Goal: Use online tool/utility: Utilize a website feature to perform a specific function

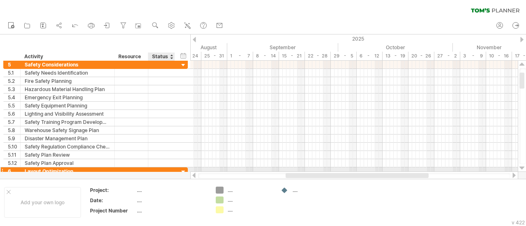
click at [183, 169] on div at bounding box center [184, 173] width 8 height 8
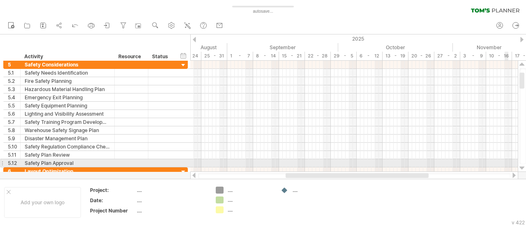
click at [524, 166] on div at bounding box center [522, 168] width 5 height 7
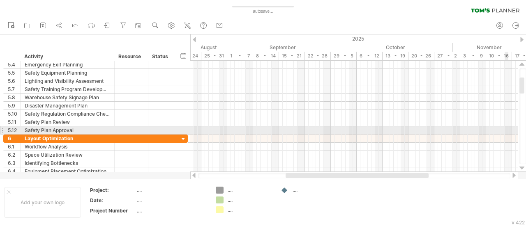
click at [524, 166] on div at bounding box center [522, 168] width 5 height 7
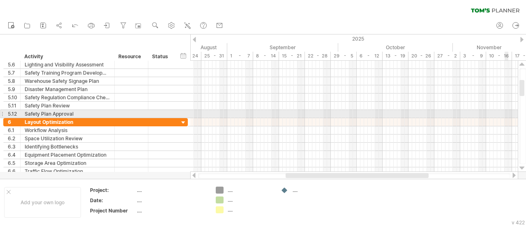
click at [524, 166] on div at bounding box center [522, 168] width 5 height 7
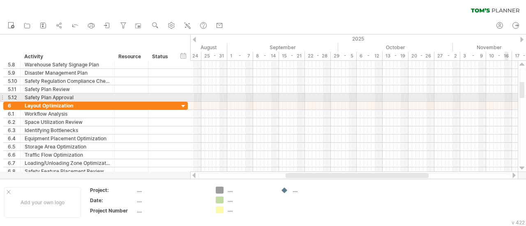
click at [524, 166] on div at bounding box center [522, 168] width 5 height 7
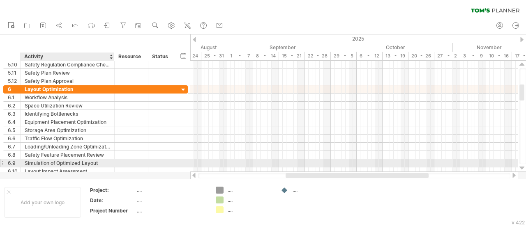
click at [28, 162] on div "Simulation of Optimized Layout" at bounding box center [67, 163] width 85 height 8
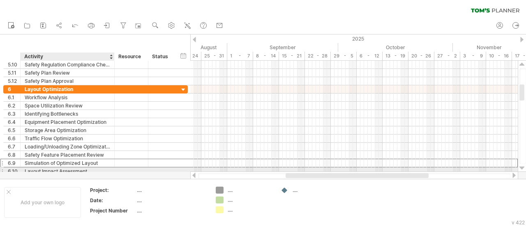
click at [33, 169] on div "Layout Impact Assessment" at bounding box center [67, 172] width 85 height 8
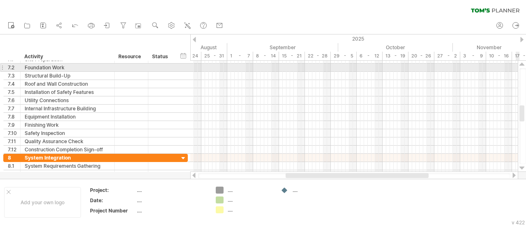
click at [522, 65] on div at bounding box center [522, 64] width 5 height 7
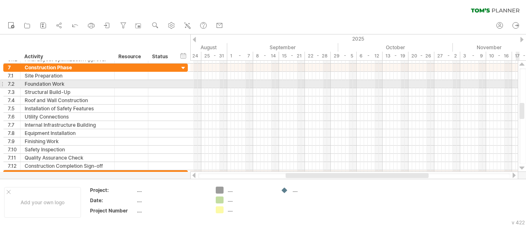
click at [522, 65] on div at bounding box center [522, 64] width 5 height 7
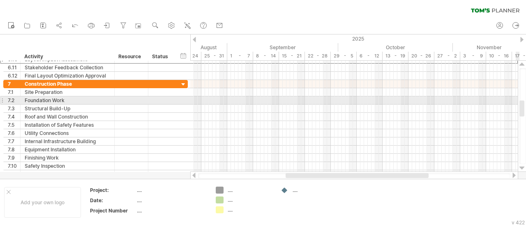
click at [522, 65] on div at bounding box center [522, 64] width 5 height 7
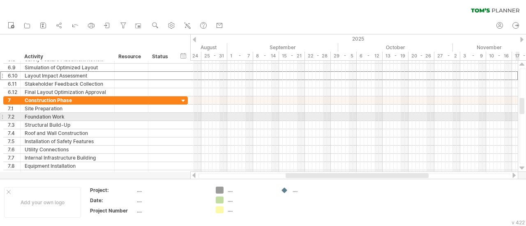
click at [522, 65] on div at bounding box center [522, 64] width 5 height 7
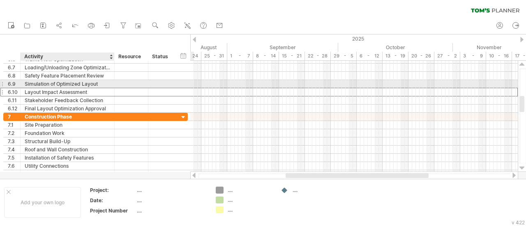
click at [49, 84] on div "Simulation of Optimized Layout" at bounding box center [67, 84] width 85 height 8
click at [33, 84] on div "Simulation of Optimized Layout" at bounding box center [67, 84] width 85 height 8
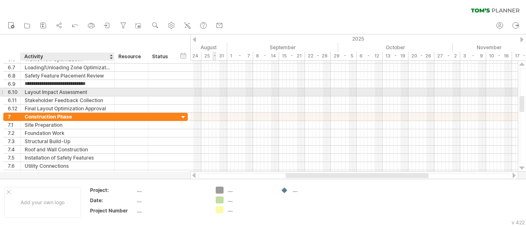
click at [32, 91] on div "Layout Impact Assessment" at bounding box center [67, 92] width 85 height 8
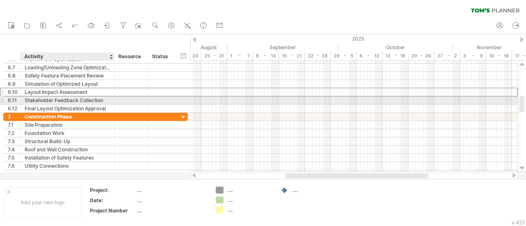
click at [37, 98] on div "Stakeholder Feedback Collection" at bounding box center [67, 101] width 85 height 8
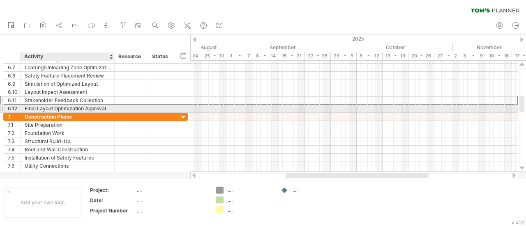
click at [29, 108] on div "Final Layout Optimization Approval" at bounding box center [67, 109] width 85 height 8
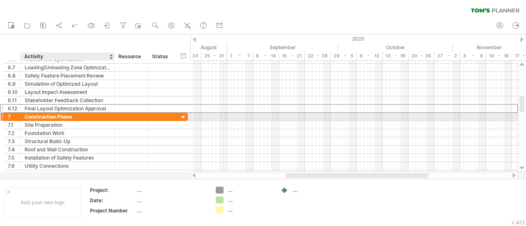
click at [37, 116] on div "Construction Phase" at bounding box center [67, 117] width 85 height 8
click at [37, 116] on input "**********" at bounding box center [67, 117] width 85 height 8
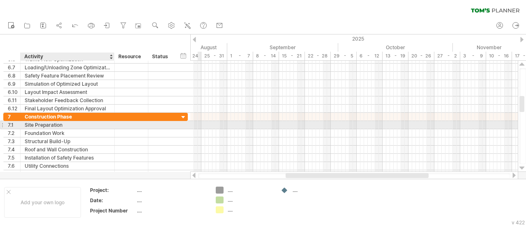
click at [34, 126] on div "Site Preparation" at bounding box center [67, 125] width 85 height 8
click at [34, 126] on input "**********" at bounding box center [67, 125] width 85 height 8
click at [38, 129] on div "Foundation Work" at bounding box center [67, 133] width 85 height 8
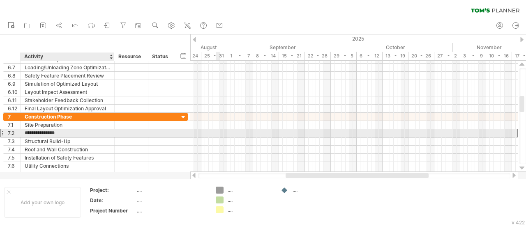
click at [31, 134] on input "**********" at bounding box center [67, 133] width 85 height 8
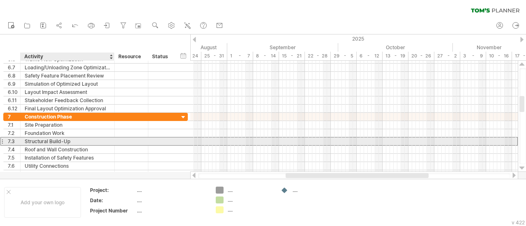
click at [44, 141] on div "Structural Build-Up" at bounding box center [67, 142] width 85 height 8
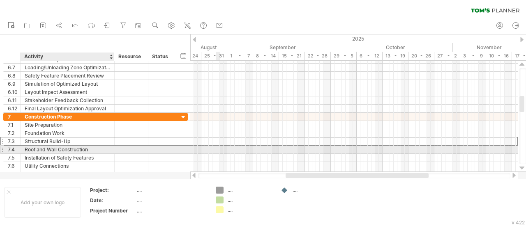
click at [37, 147] on div "Roof and Wall Construction" at bounding box center [67, 150] width 85 height 8
click at [43, 154] on div "Installation of Safety Features" at bounding box center [67, 158] width 85 height 8
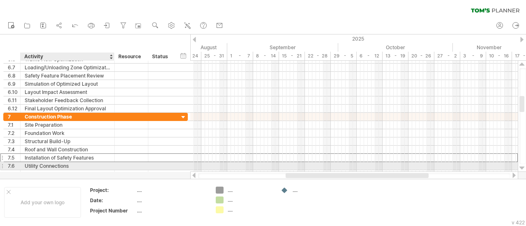
click at [35, 164] on div "Utility Connections" at bounding box center [67, 166] width 85 height 8
click at [524, 166] on div at bounding box center [522, 168] width 5 height 7
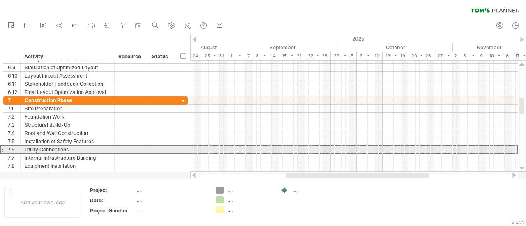
click at [524, 166] on div at bounding box center [522, 168] width 5 height 7
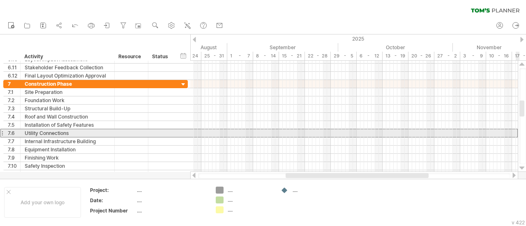
click at [524, 166] on div at bounding box center [522, 168] width 5 height 7
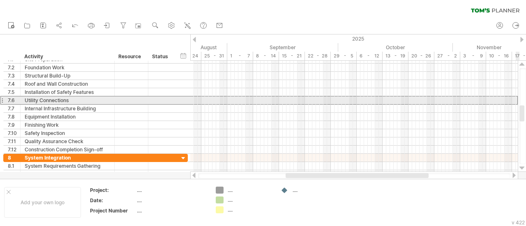
click at [524, 166] on div at bounding box center [522, 168] width 5 height 7
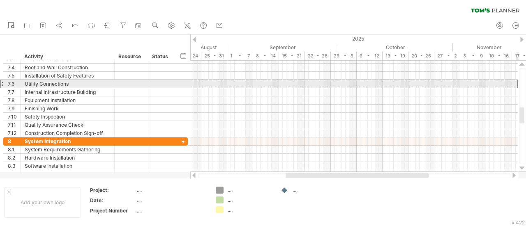
click at [524, 166] on div at bounding box center [522, 168] width 5 height 7
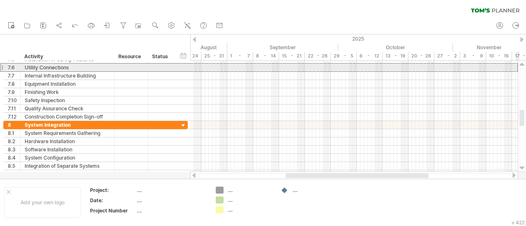
click at [524, 166] on div at bounding box center [522, 168] width 5 height 7
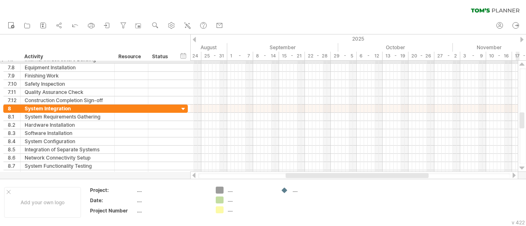
click at [521, 63] on div at bounding box center [522, 64] width 5 height 7
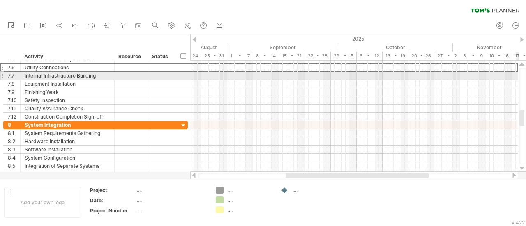
click at [521, 63] on div at bounding box center [522, 64] width 5 height 7
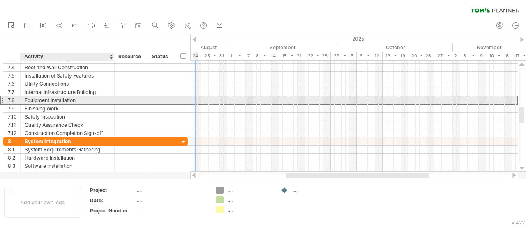
click at [43, 97] on div "Equipment Installation" at bounding box center [67, 101] width 85 height 8
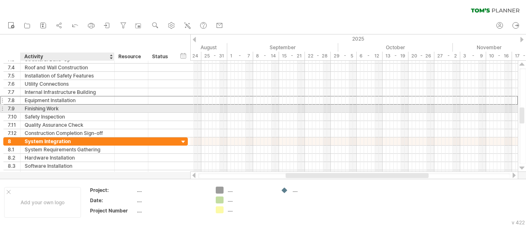
click at [30, 106] on div "Finishing Work" at bounding box center [67, 109] width 85 height 8
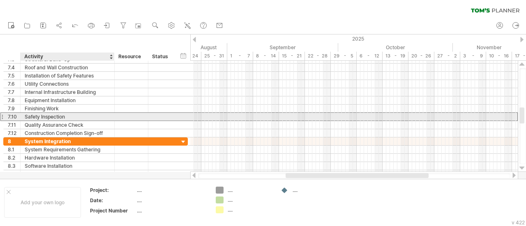
click at [57, 114] on div "Safety Inspection" at bounding box center [67, 117] width 85 height 8
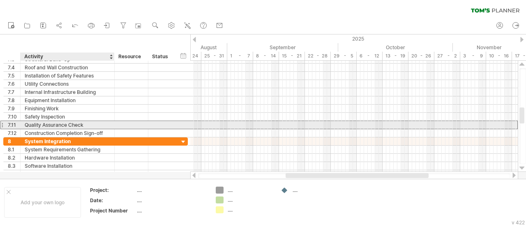
click at [38, 121] on div "Quality Assurance Check" at bounding box center [67, 125] width 85 height 8
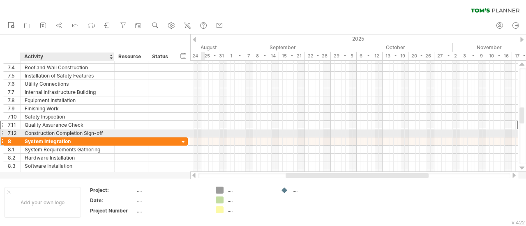
click at [55, 138] on div "System Integration" at bounding box center [67, 142] width 85 height 8
click at [49, 133] on div "Construction Completion Sign-off" at bounding box center [67, 133] width 85 height 8
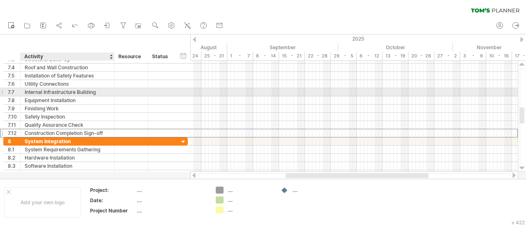
click at [34, 89] on div "Internal Infrastructure Building" at bounding box center [67, 92] width 85 height 8
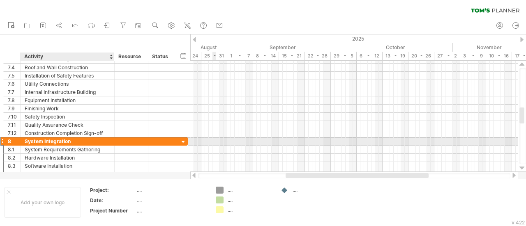
click at [30, 141] on div "System Integration" at bounding box center [67, 142] width 85 height 8
click at [0, 0] on input "**********" at bounding box center [0, 0] width 0 height 0
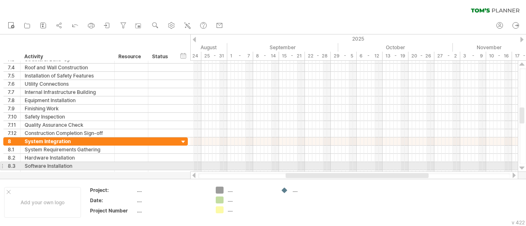
click at [522, 168] on div at bounding box center [522, 168] width 5 height 7
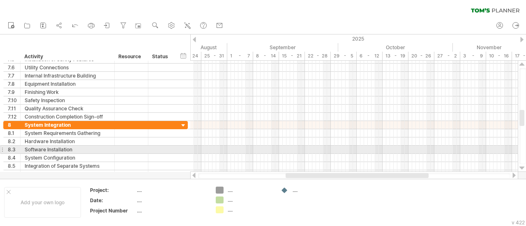
click at [522, 168] on div at bounding box center [522, 168] width 5 height 7
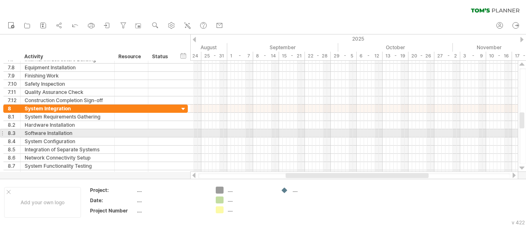
click at [522, 168] on div at bounding box center [522, 168] width 5 height 7
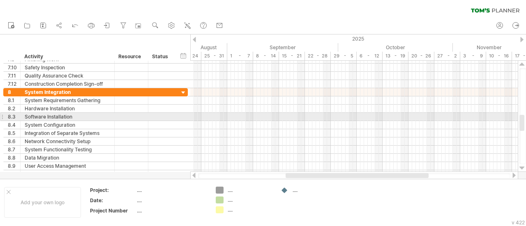
click at [522, 168] on div at bounding box center [522, 168] width 5 height 7
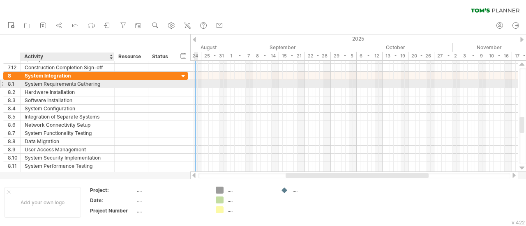
click at [50, 85] on div "System Requirements Gathering" at bounding box center [67, 84] width 85 height 8
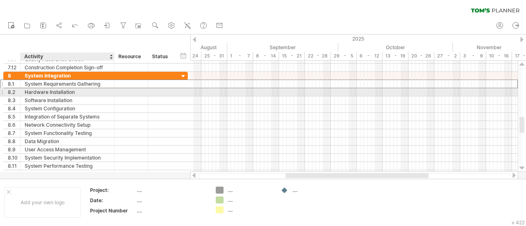
click at [33, 91] on div "Hardware Installation" at bounding box center [67, 92] width 85 height 8
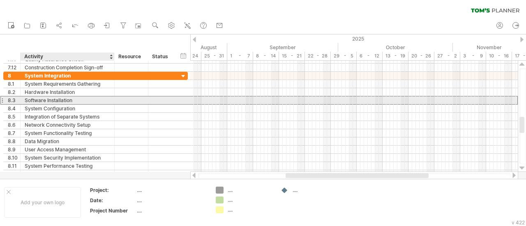
click at [52, 101] on div "Software Installation" at bounding box center [67, 101] width 85 height 8
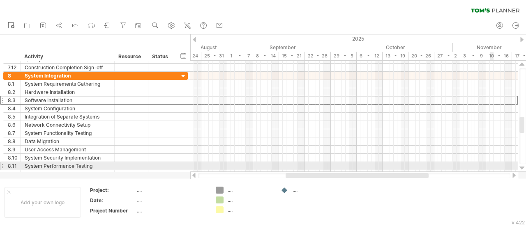
click at [522, 171] on div at bounding box center [522, 168] width 5 height 7
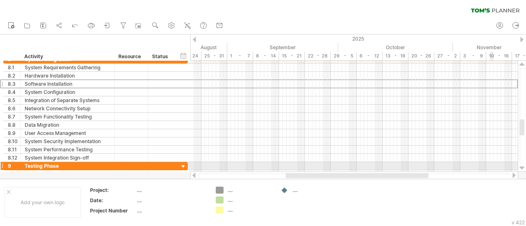
click at [523, 169] on div at bounding box center [522, 168] width 5 height 7
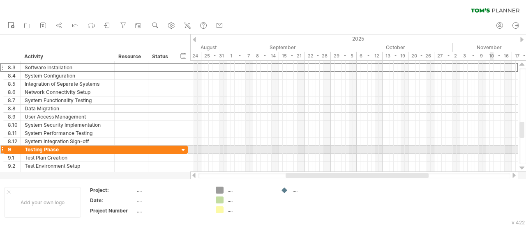
click at [523, 169] on div at bounding box center [522, 168] width 5 height 7
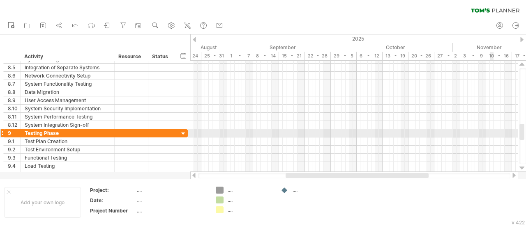
click at [523, 169] on div at bounding box center [522, 168] width 5 height 7
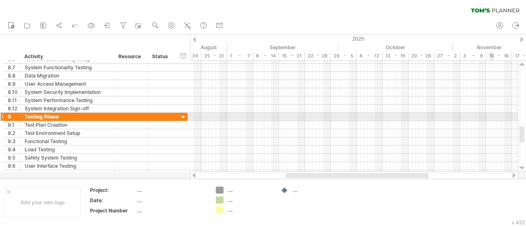
click at [523, 169] on div at bounding box center [522, 168] width 5 height 7
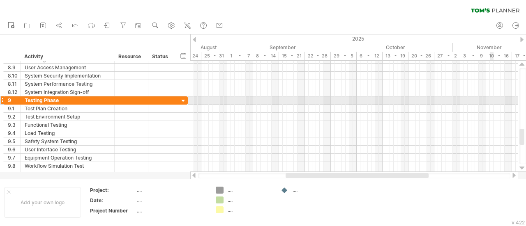
click at [523, 169] on div at bounding box center [522, 168] width 5 height 7
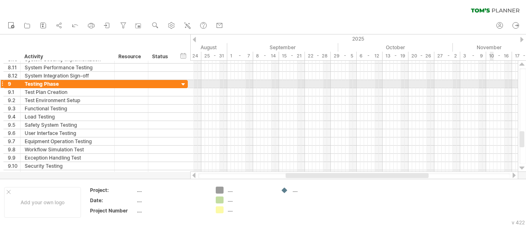
click at [523, 169] on div at bounding box center [522, 168] width 5 height 7
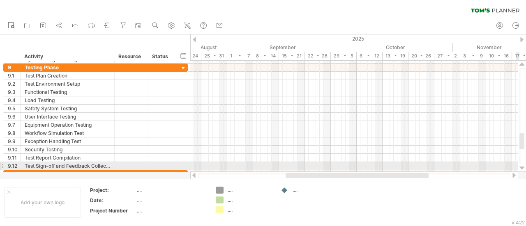
click at [521, 166] on div at bounding box center [522, 168] width 5 height 7
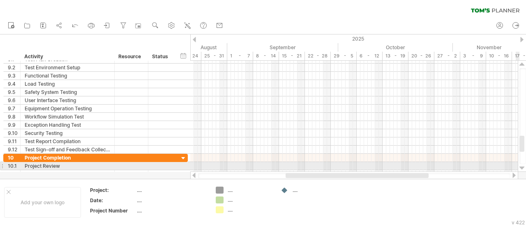
click at [522, 167] on div at bounding box center [522, 168] width 5 height 7
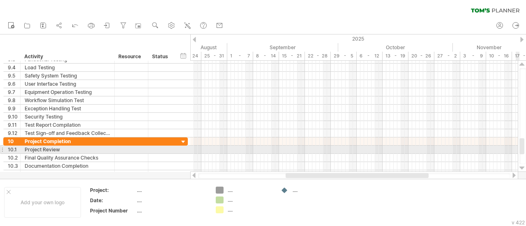
click at [522, 167] on div at bounding box center [522, 168] width 5 height 7
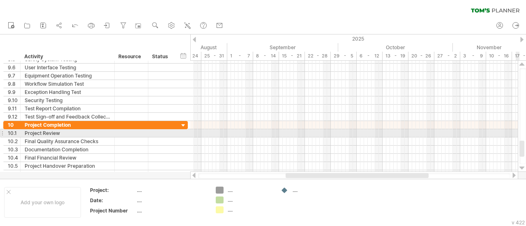
click at [522, 167] on div at bounding box center [522, 168] width 5 height 7
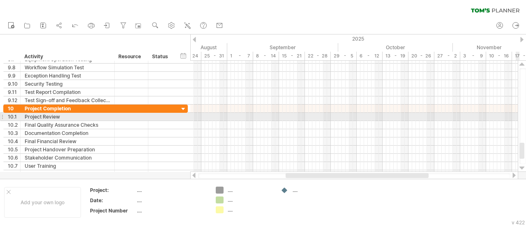
click at [522, 167] on div at bounding box center [522, 168] width 5 height 7
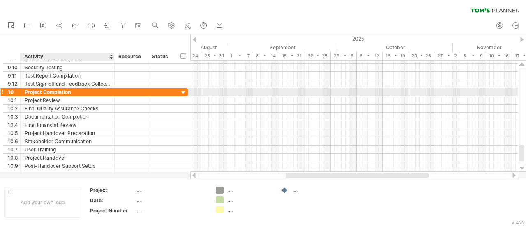
click at [38, 90] on div "Project Completion" at bounding box center [67, 92] width 85 height 8
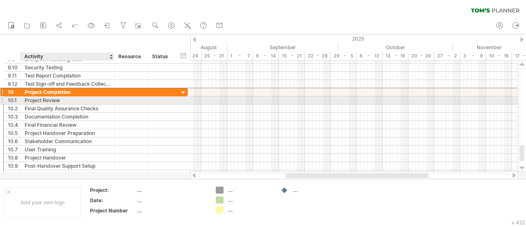
click at [37, 98] on div "Project Review" at bounding box center [67, 101] width 85 height 8
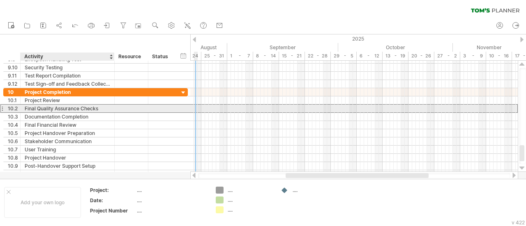
click at [35, 109] on div "Final Quality Assurance Checks" at bounding box center [67, 109] width 85 height 8
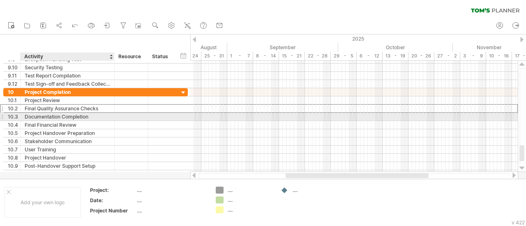
click at [42, 115] on div "Documentation Completion" at bounding box center [67, 117] width 85 height 8
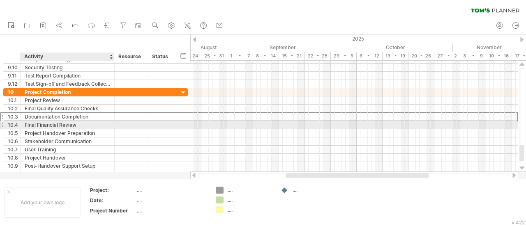
click at [33, 124] on div "Final Financial Review" at bounding box center [67, 125] width 85 height 8
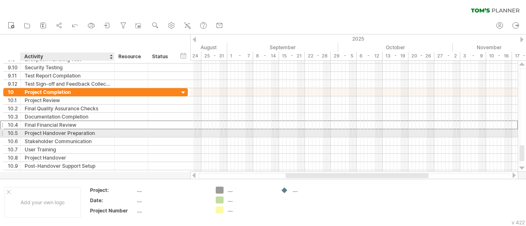
click at [43, 133] on div "Project Handover Preparation" at bounding box center [67, 133] width 85 height 8
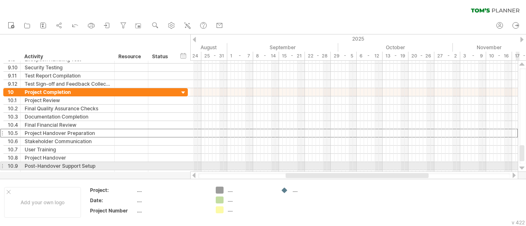
click at [520, 167] on div at bounding box center [522, 168] width 5 height 7
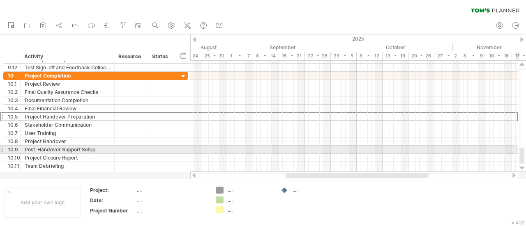
click at [520, 167] on div at bounding box center [522, 168] width 5 height 7
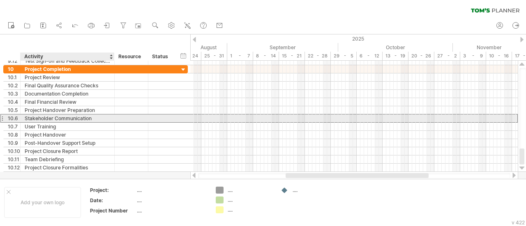
click at [39, 115] on div "Stakeholder Communication" at bounding box center [67, 119] width 85 height 8
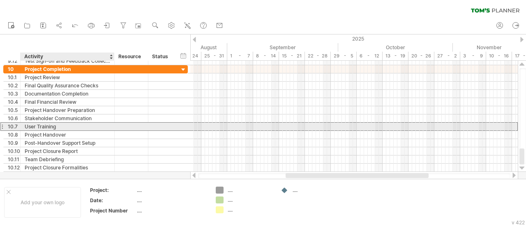
click at [39, 126] on div "User Training" at bounding box center [67, 127] width 85 height 8
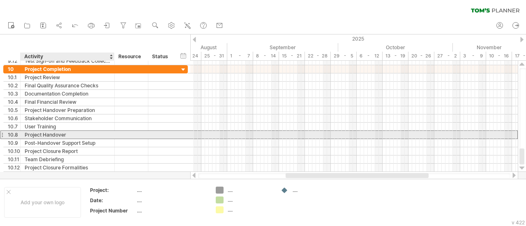
click at [37, 133] on div "Project Handover" at bounding box center [67, 135] width 85 height 8
type input "**********"
click at [35, 134] on input "**********" at bounding box center [67, 135] width 85 height 8
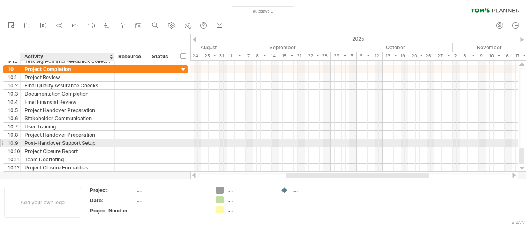
click at [47, 141] on div "Post-Handover Support Setup" at bounding box center [67, 143] width 85 height 8
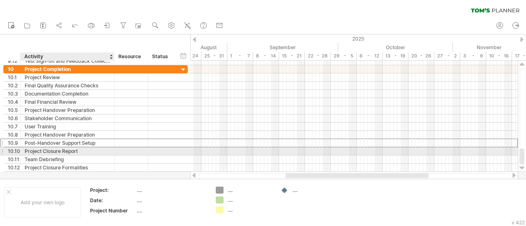
click at [34, 152] on div "Project Closure Report" at bounding box center [67, 152] width 85 height 8
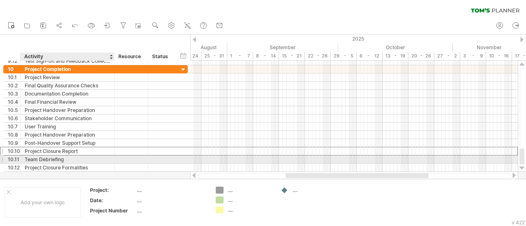
click at [51, 159] on div "Team Debriefing" at bounding box center [67, 160] width 85 height 8
click at [53, 162] on div "Team Debriefing" at bounding box center [67, 160] width 85 height 8
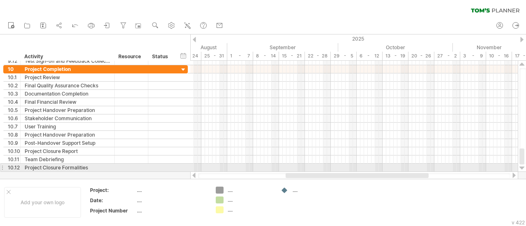
click at [522, 168] on div at bounding box center [522, 168] width 5 height 7
click at [39, 164] on div "Project Closure Formalities" at bounding box center [67, 168] width 85 height 8
